Goal: Information Seeking & Learning: Understand process/instructions

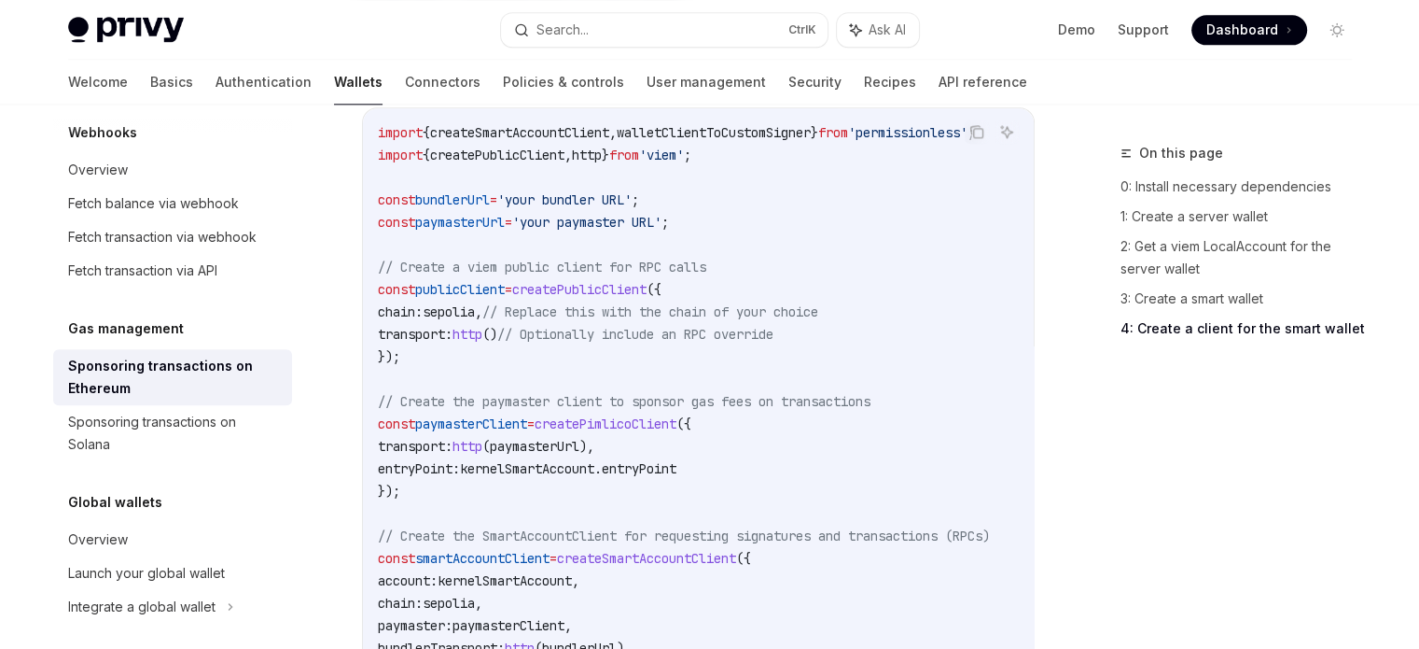
scroll to position [2175, 0]
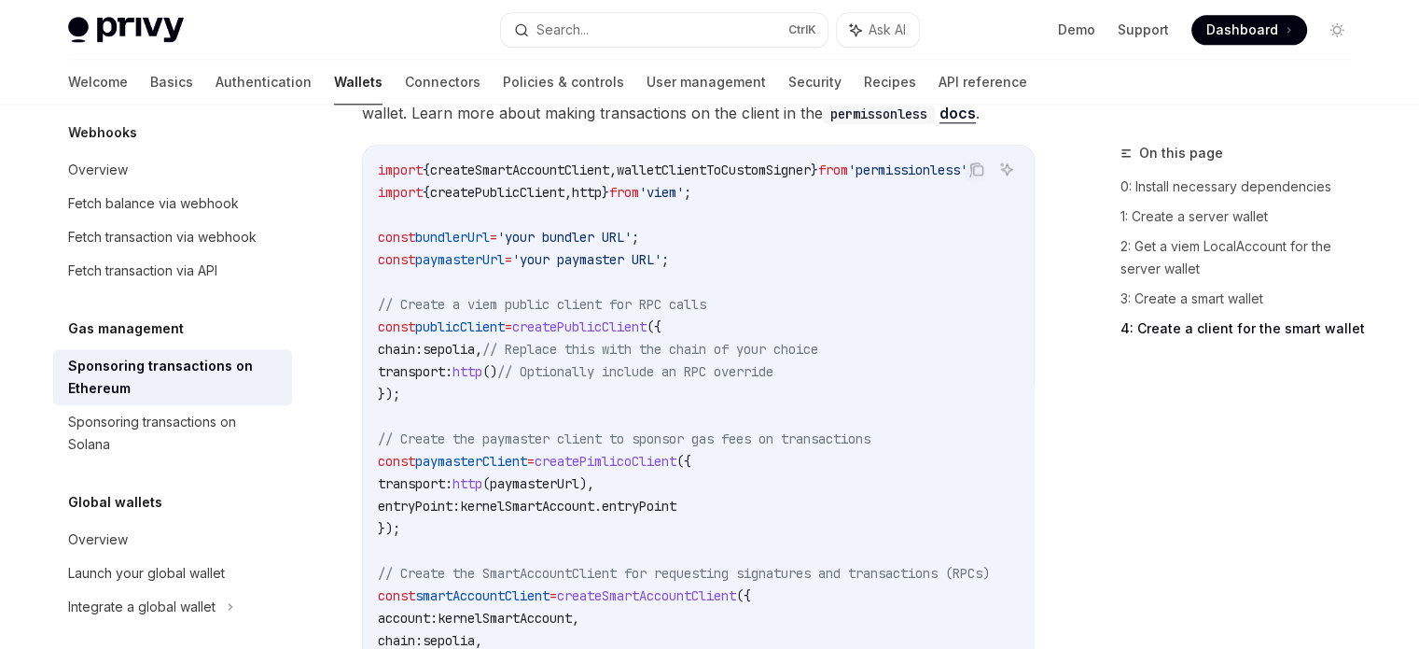
click at [1170, 212] on link "1: Create a server wallet" at bounding box center [1244, 217] width 246 height 30
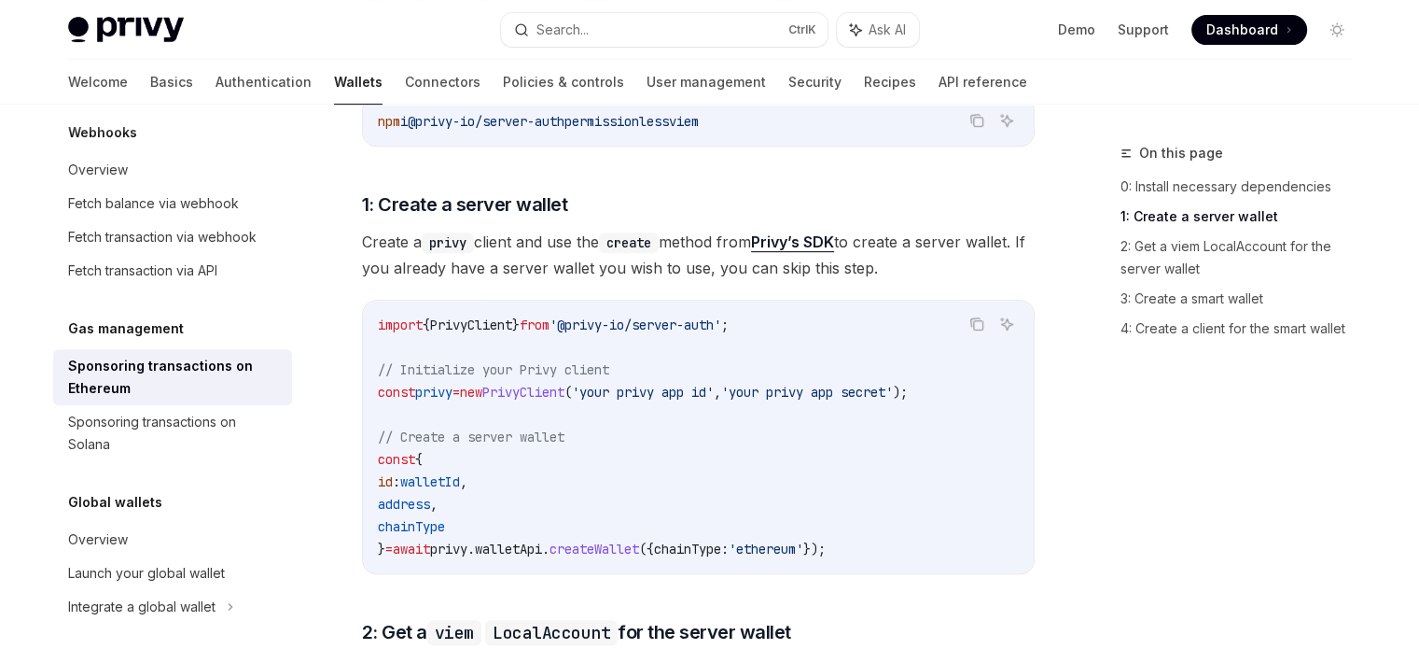
scroll to position [802, 0]
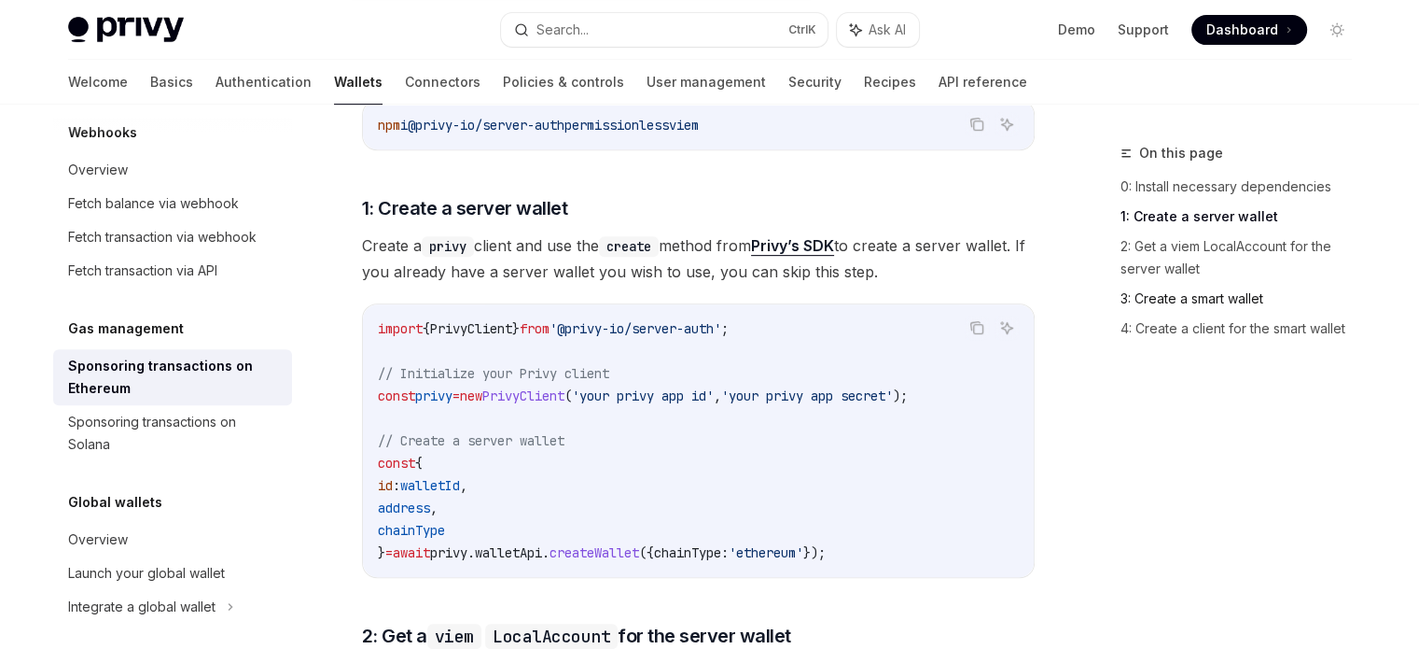
click at [1168, 294] on link "3: Create a smart wallet" at bounding box center [1244, 299] width 246 height 30
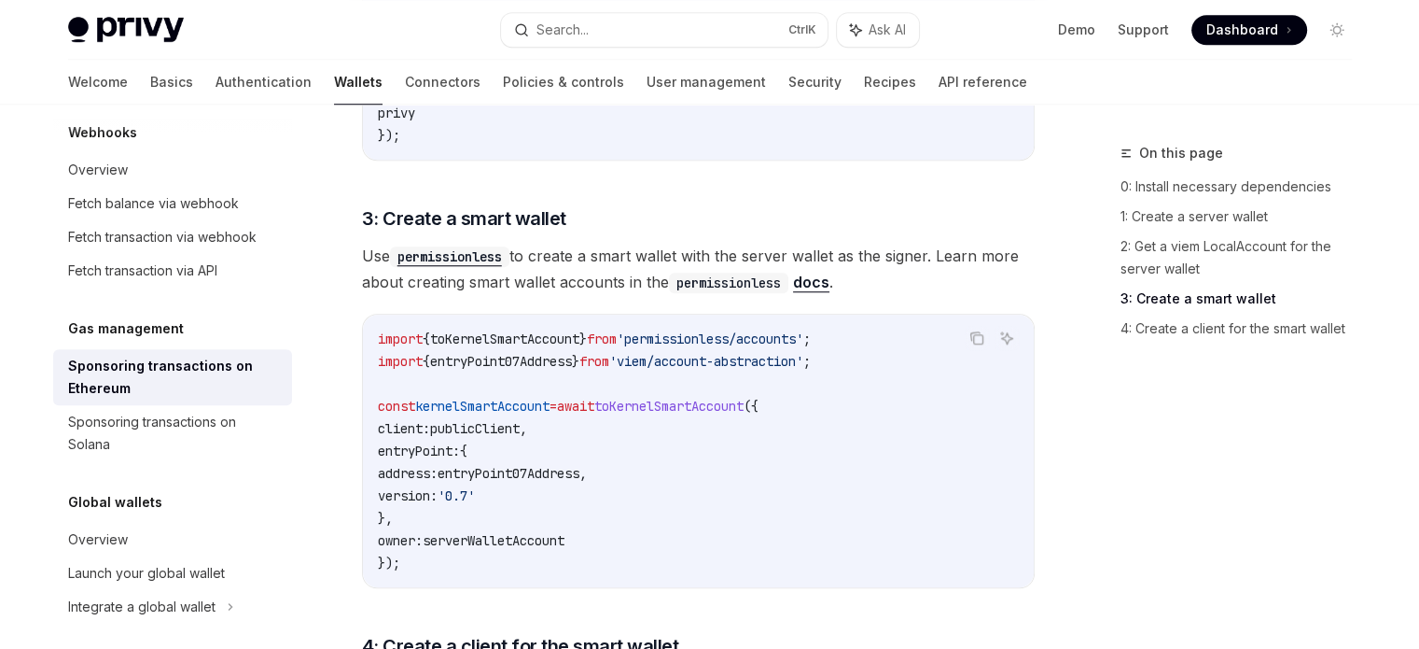
scroll to position [1588, 0]
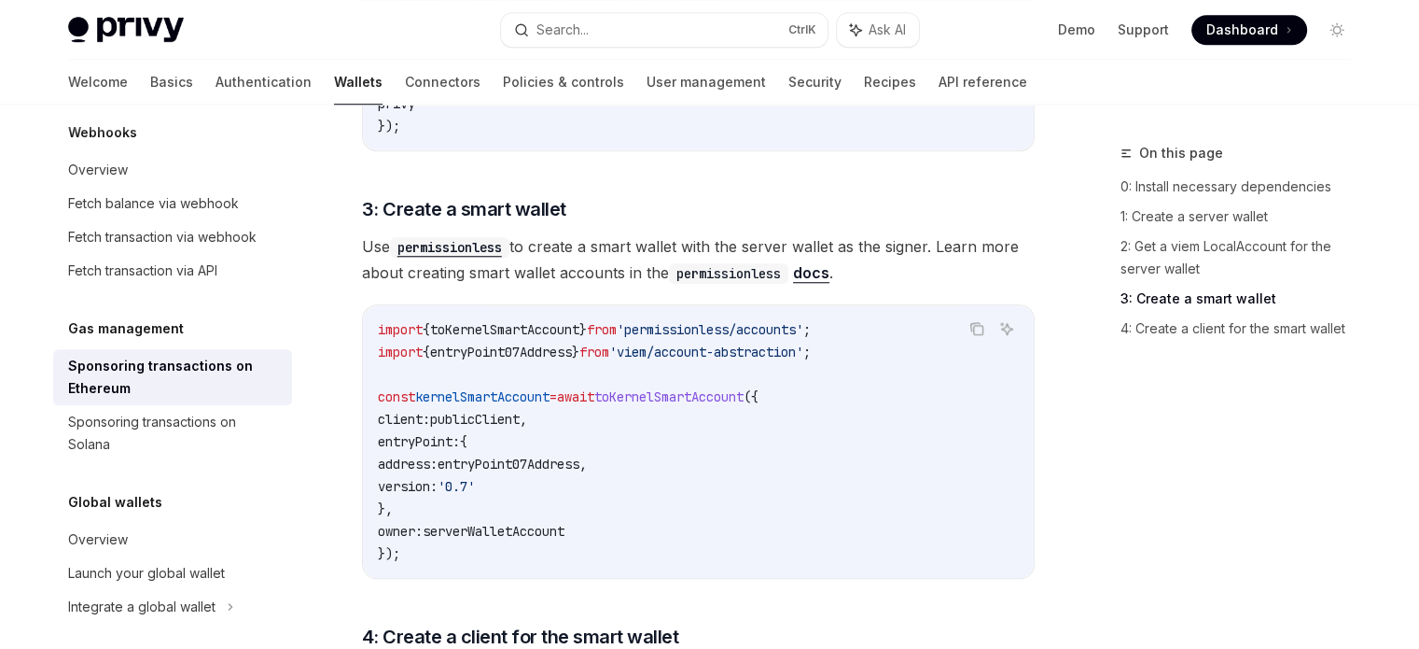
click at [1164, 494] on div "On this page 0: Install necessary dependencies 1: Create a server wallet 2: Get…" at bounding box center [1225, 395] width 284 height 507
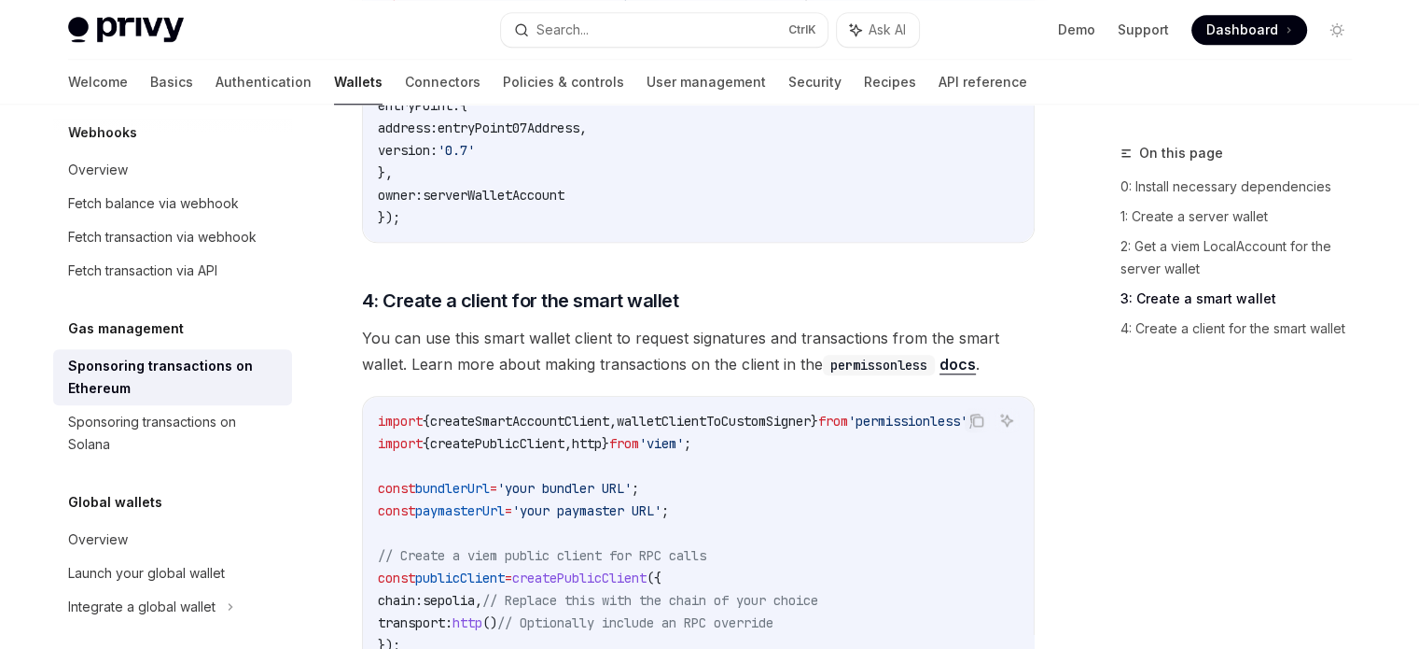
scroll to position [1961, 0]
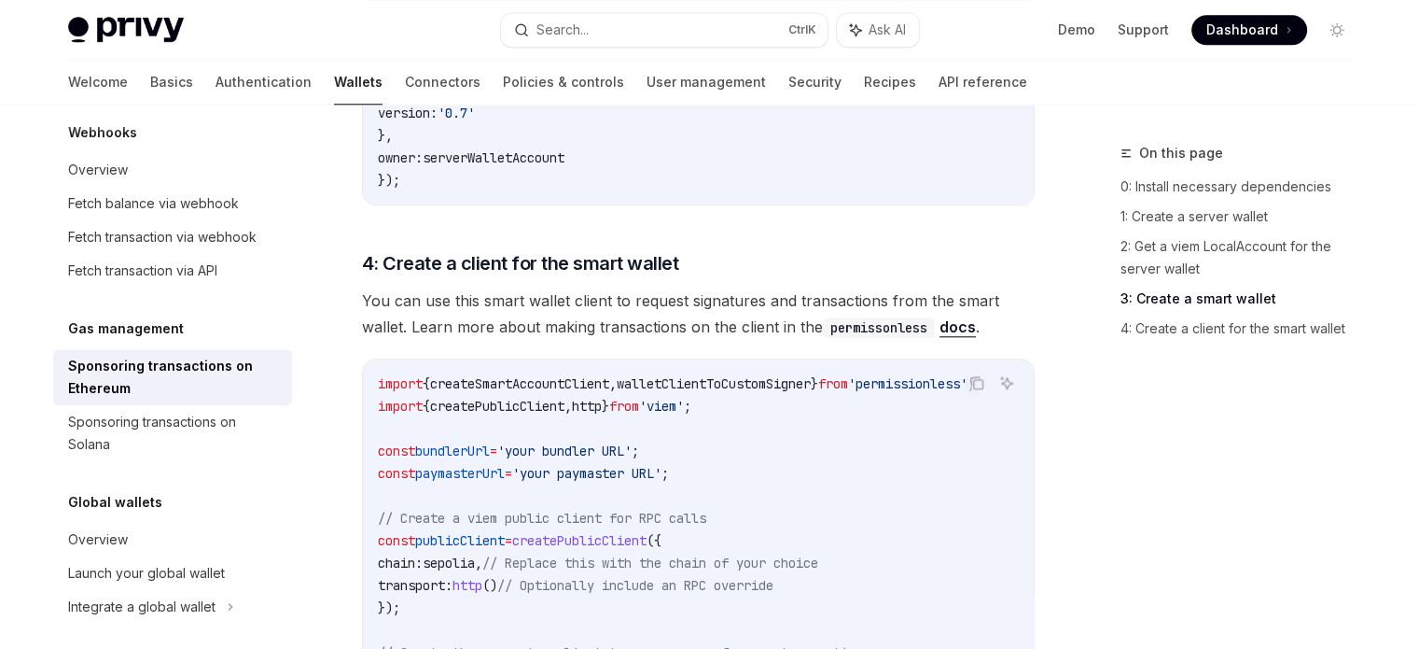
click at [135, 380] on div "Sponsoring transactions on Ethereum" at bounding box center [174, 377] width 213 height 45
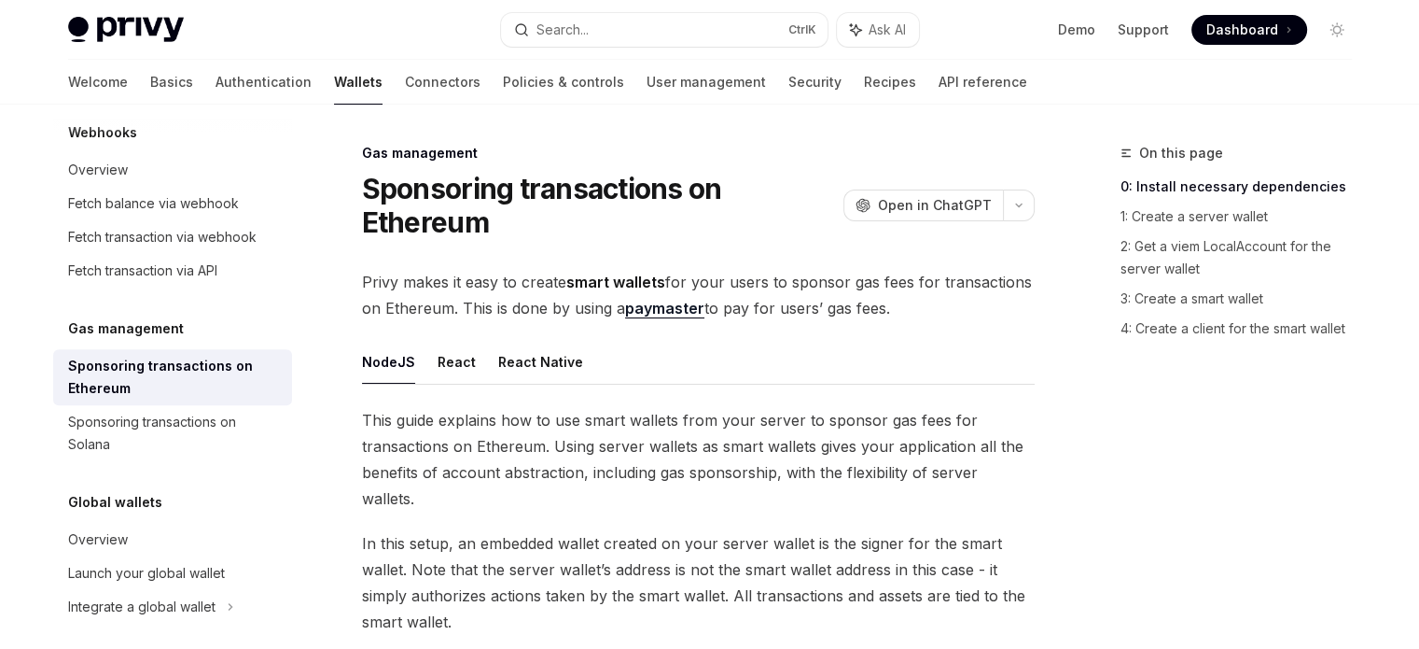
click at [608, 530] on span "In this setup, an embedded wallet created on your server wallet is the signer f…" at bounding box center [698, 582] width 673 height 105
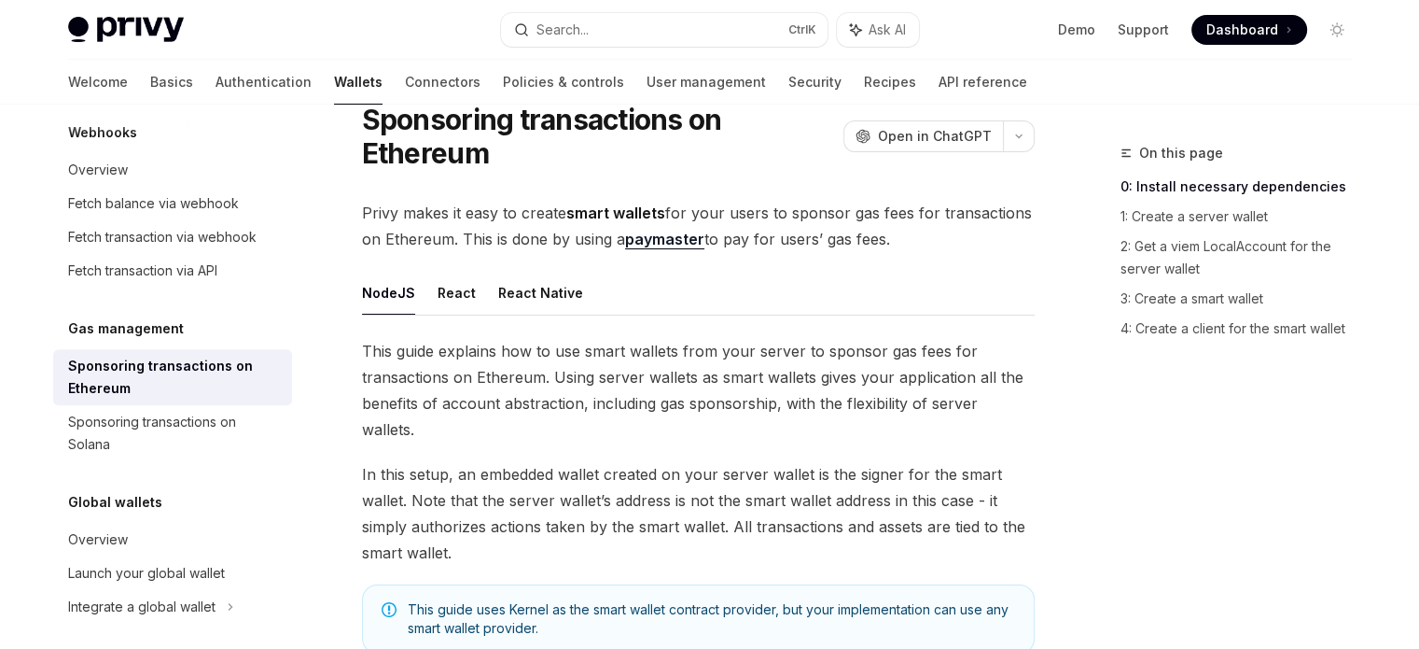
scroll to position [75, 0]
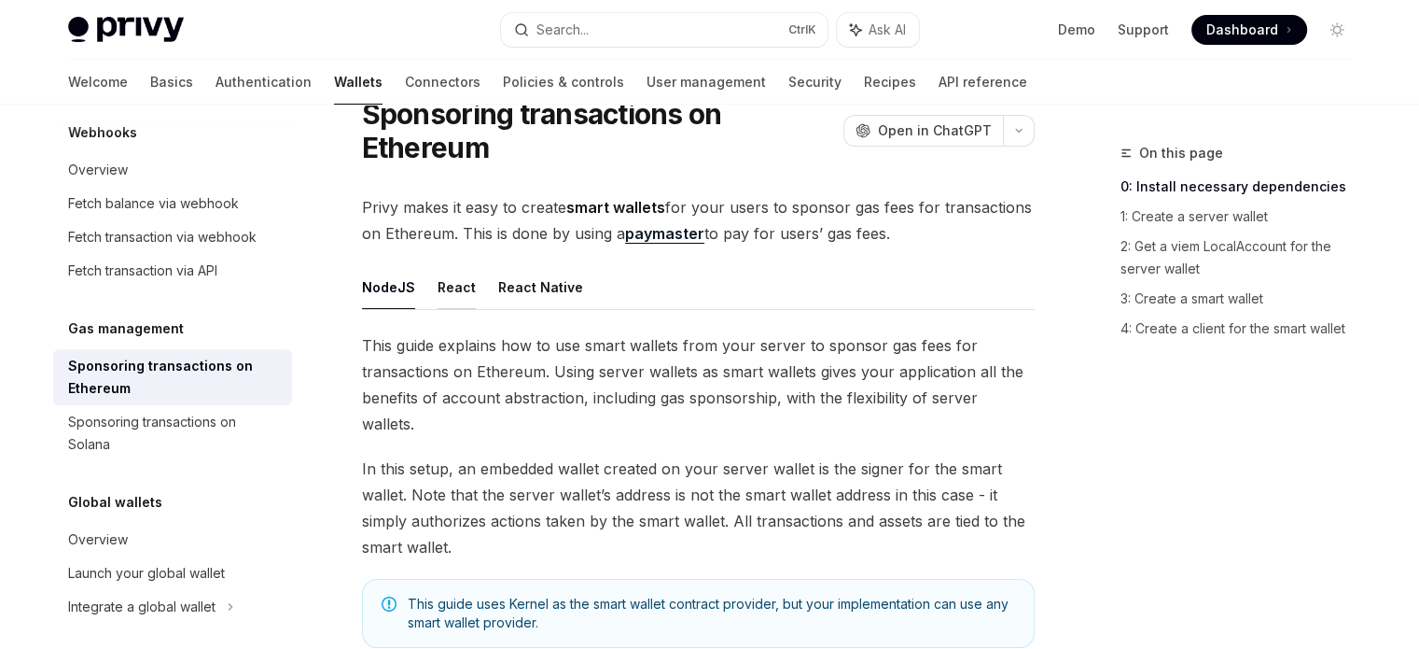
click at [451, 286] on button "React" at bounding box center [457, 287] width 38 height 44
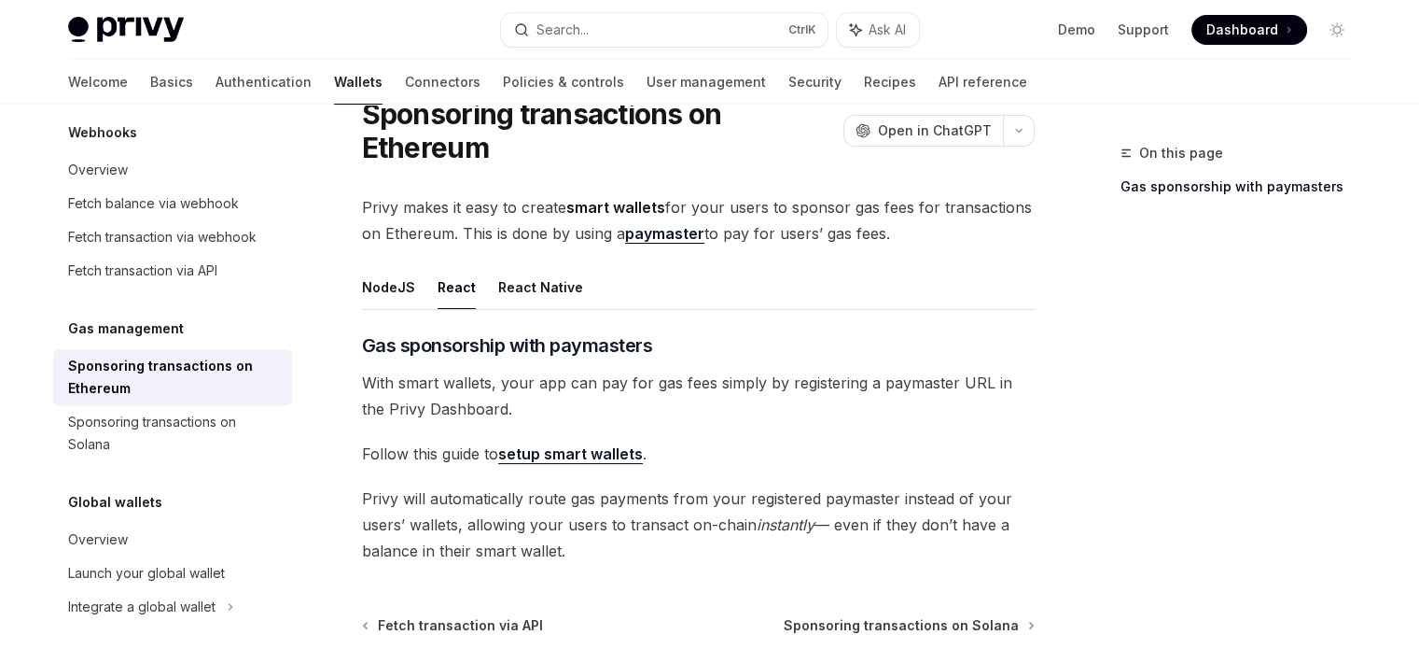
click at [422, 433] on div "​ Gas sponsorship with paymasters With smart wallets, your app can pay for gas …" at bounding box center [698, 447] width 673 height 231
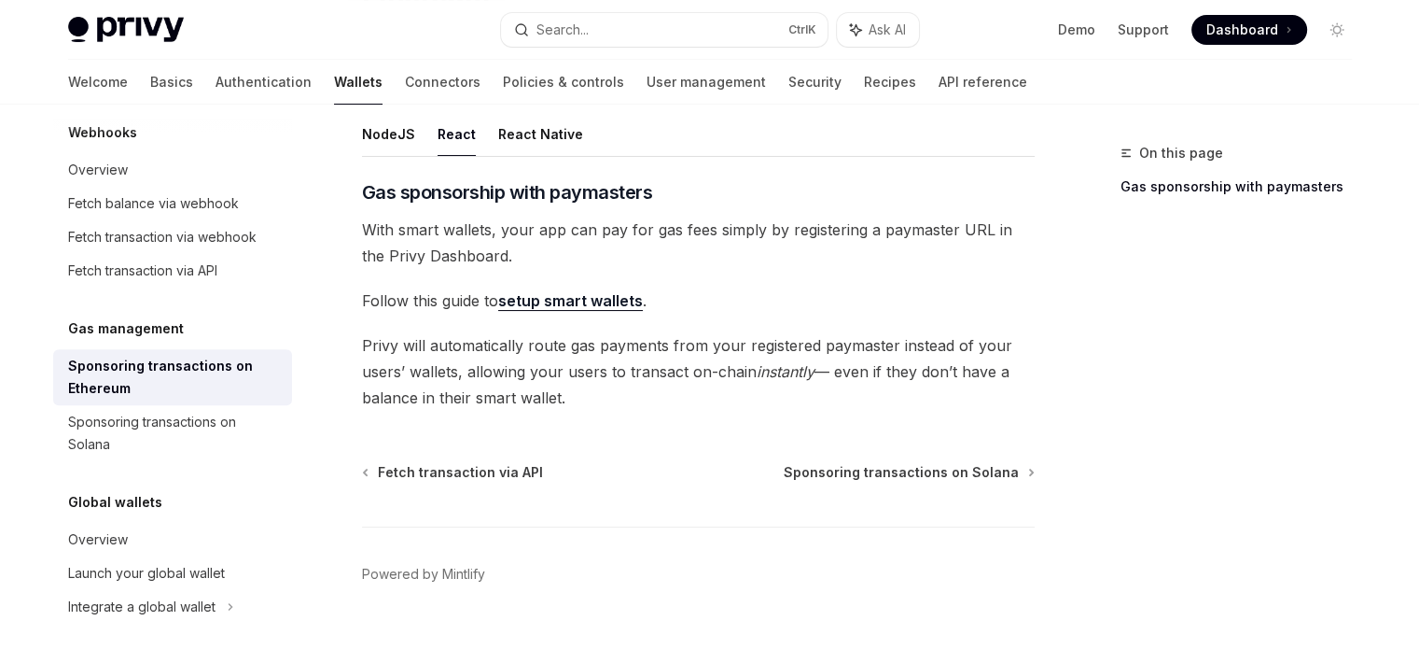
scroll to position [224, 0]
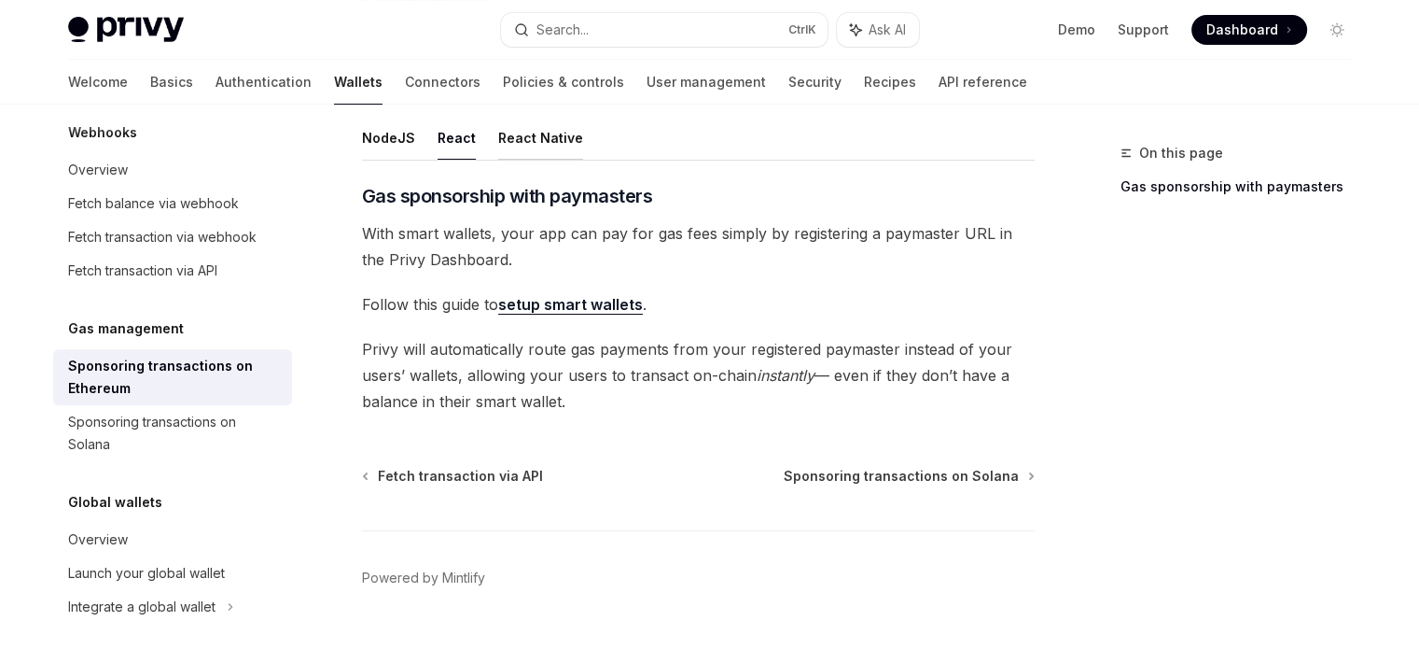
click at [504, 146] on button "React Native" at bounding box center [540, 138] width 85 height 44
click at [391, 137] on button "NodeJS" at bounding box center [388, 138] width 53 height 44
type textarea "*"
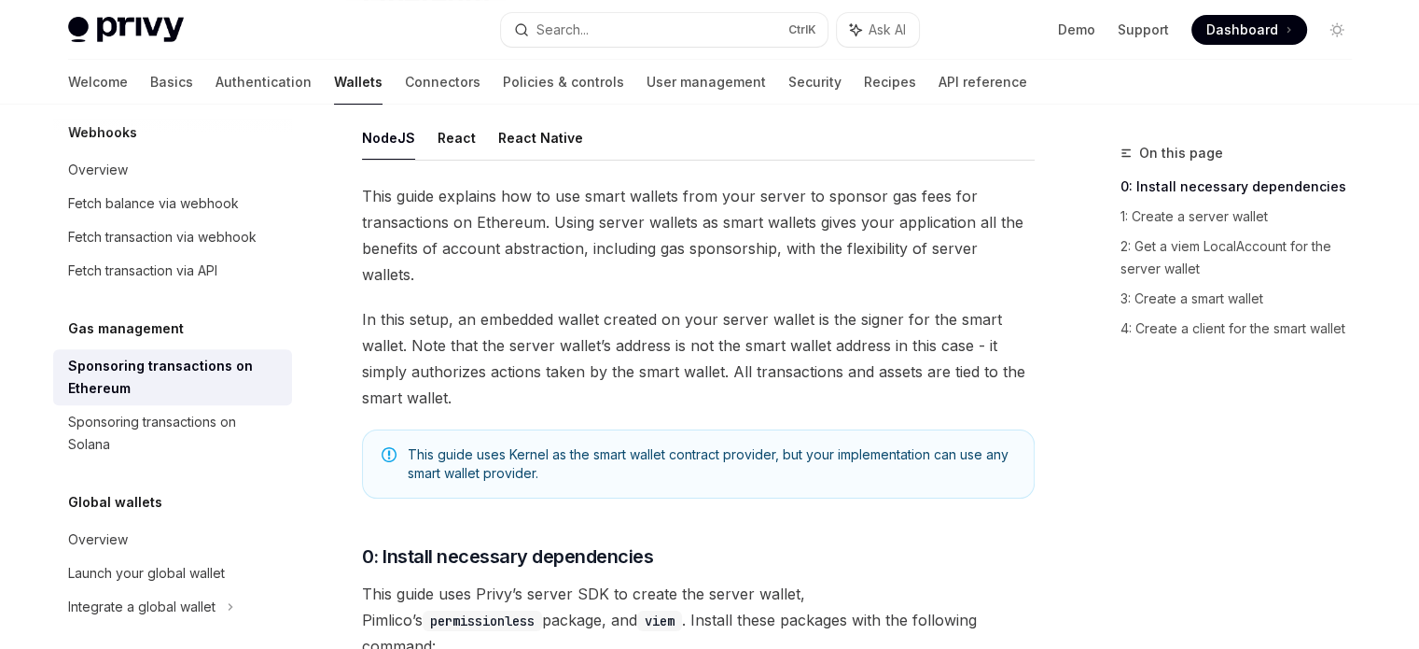
click at [492, 218] on span "This guide explains how to use smart wallets from your server to sponsor gas fe…" at bounding box center [698, 235] width 673 height 105
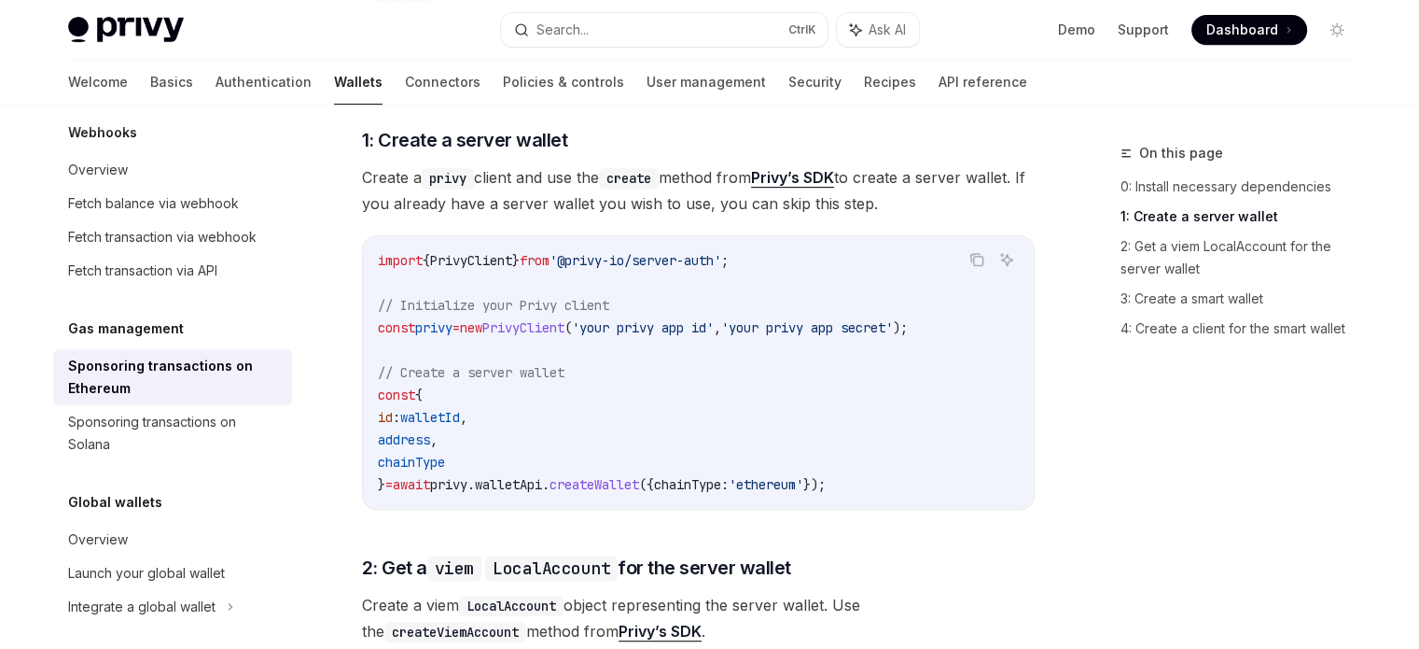
scroll to position [906, 0]
